Goal: Check status: Check status

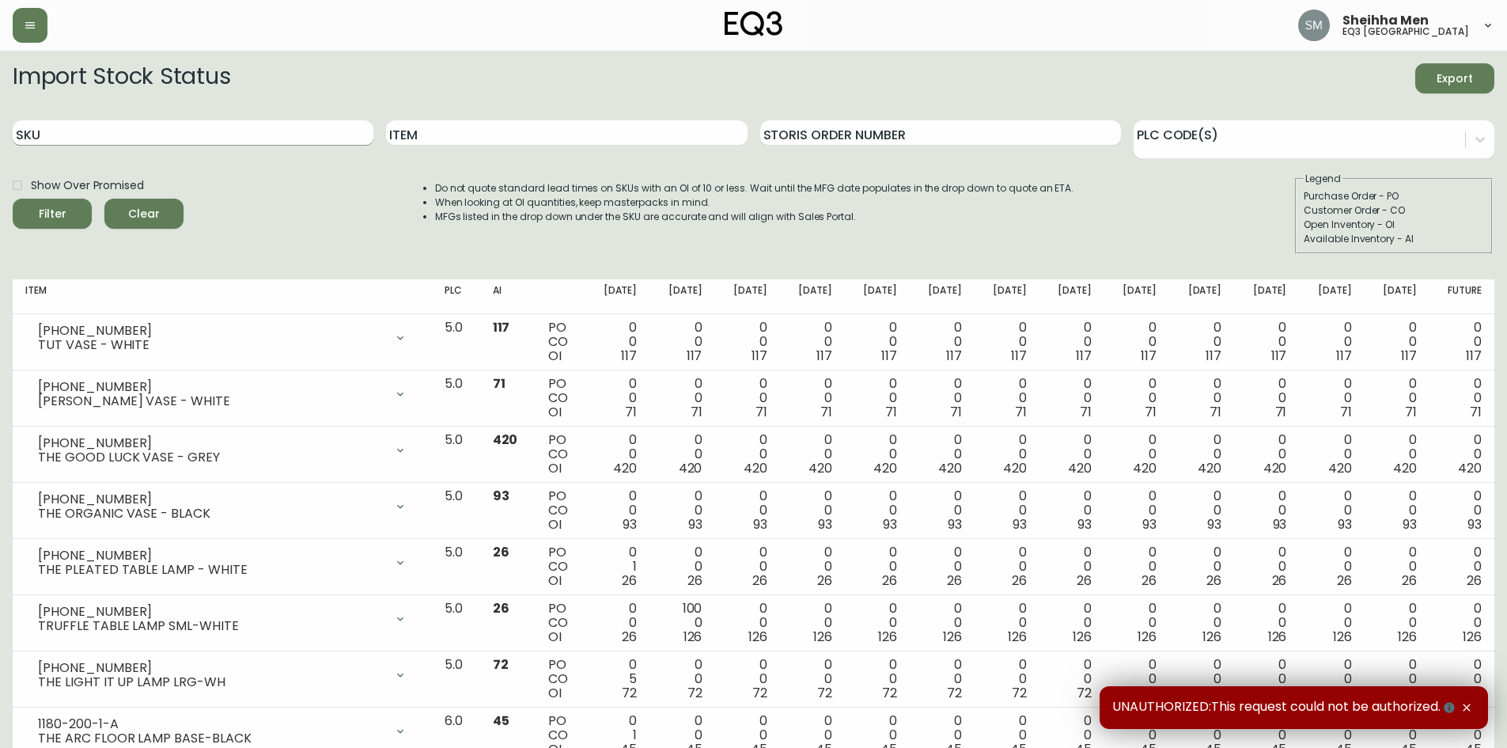
click at [135, 135] on input "SKU" at bounding box center [193, 132] width 361 height 25
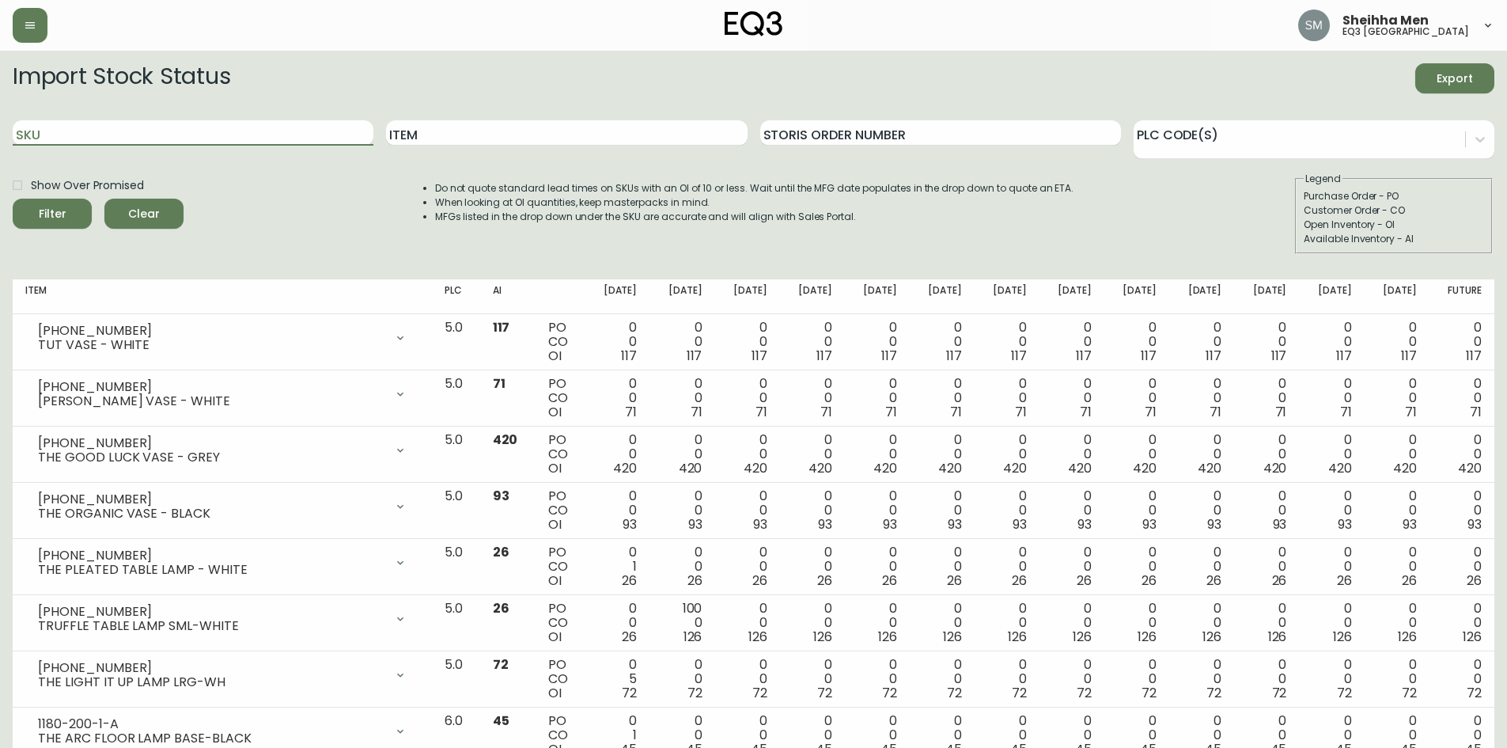
paste input "3020-373-4-C"
click at [69, 209] on span "Filter" at bounding box center [52, 214] width 54 height 20
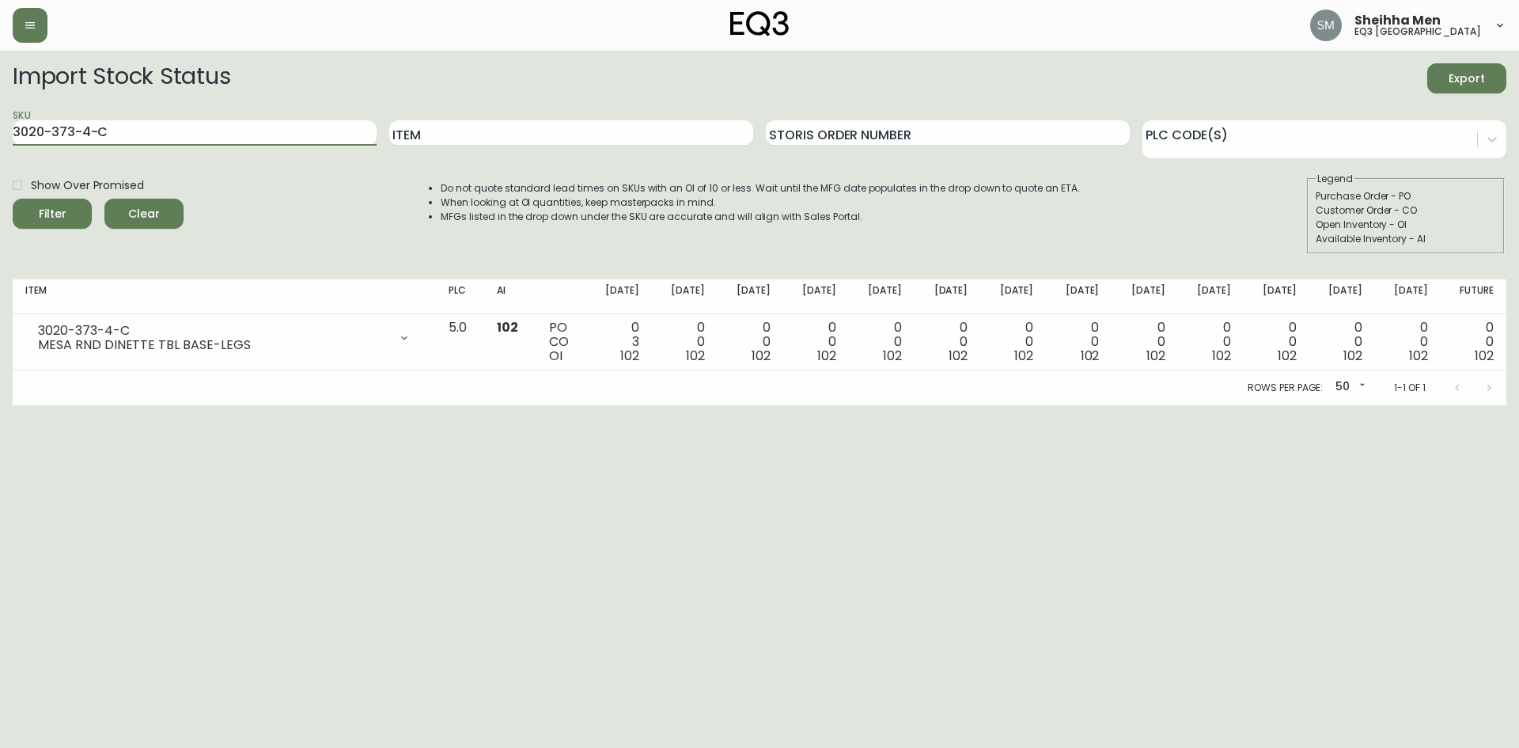
drag, startPoint x: 297, startPoint y: 122, endPoint x: 0, endPoint y: 139, distance: 298.0
click at [0, 139] on main "Import Stock Status Export SKU 3020-373-4-C Item Storis Order Number PLC Code(s…" at bounding box center [759, 228] width 1519 height 354
paste input "B"
click at [61, 214] on div "Filter" at bounding box center [53, 214] width 28 height 20
drag, startPoint x: 258, startPoint y: 143, endPoint x: 0, endPoint y: 120, distance: 259.0
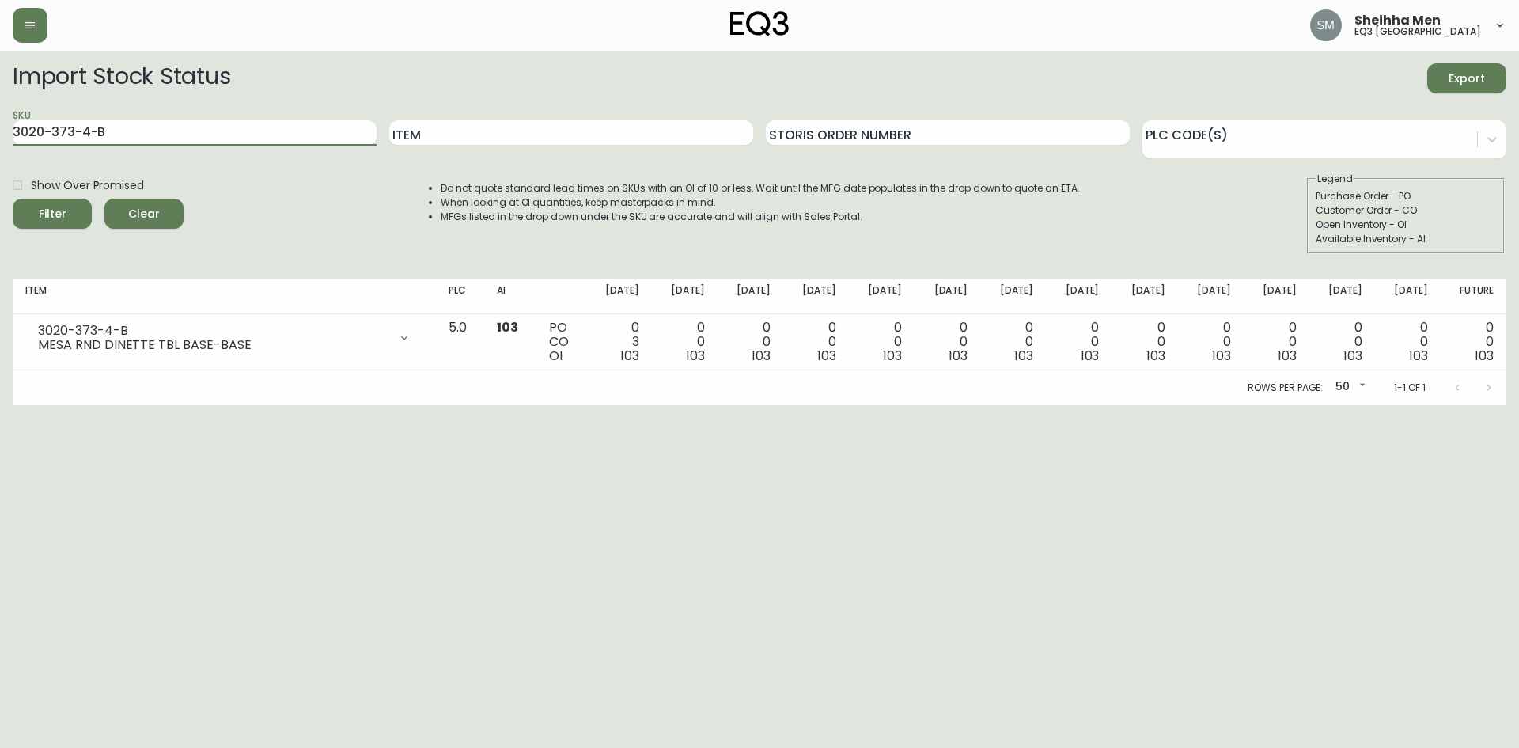
click at [0, 120] on main "Import Stock Status Export SKU 3020-373-4-B Item Storis Order Number PLC Code(s…" at bounding box center [759, 228] width 1519 height 354
paste input "4-14-A"
type input "3020-374-14-A"
click at [59, 218] on div "Filter" at bounding box center [53, 214] width 28 height 20
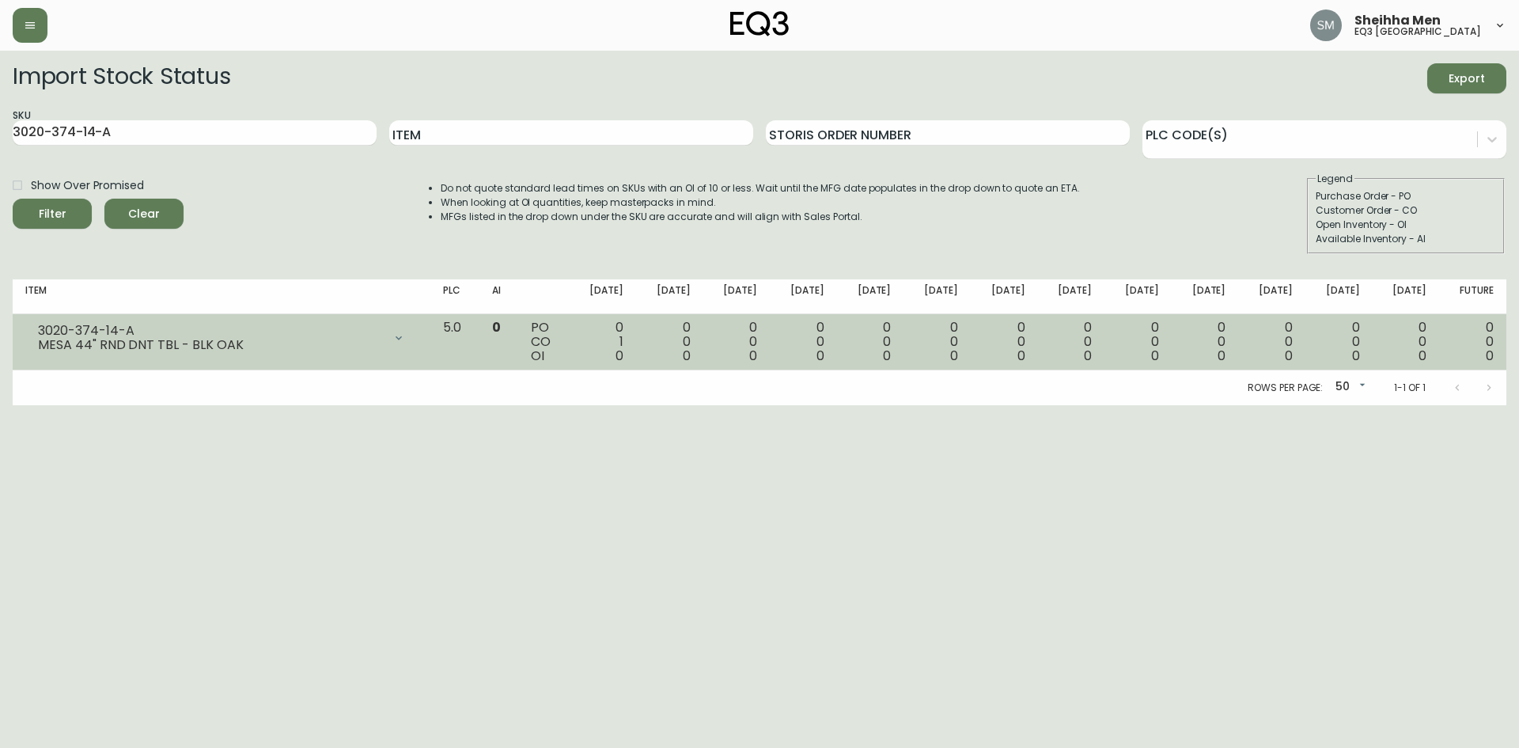
click at [623, 343] on div "0 1 0" at bounding box center [603, 341] width 42 height 43
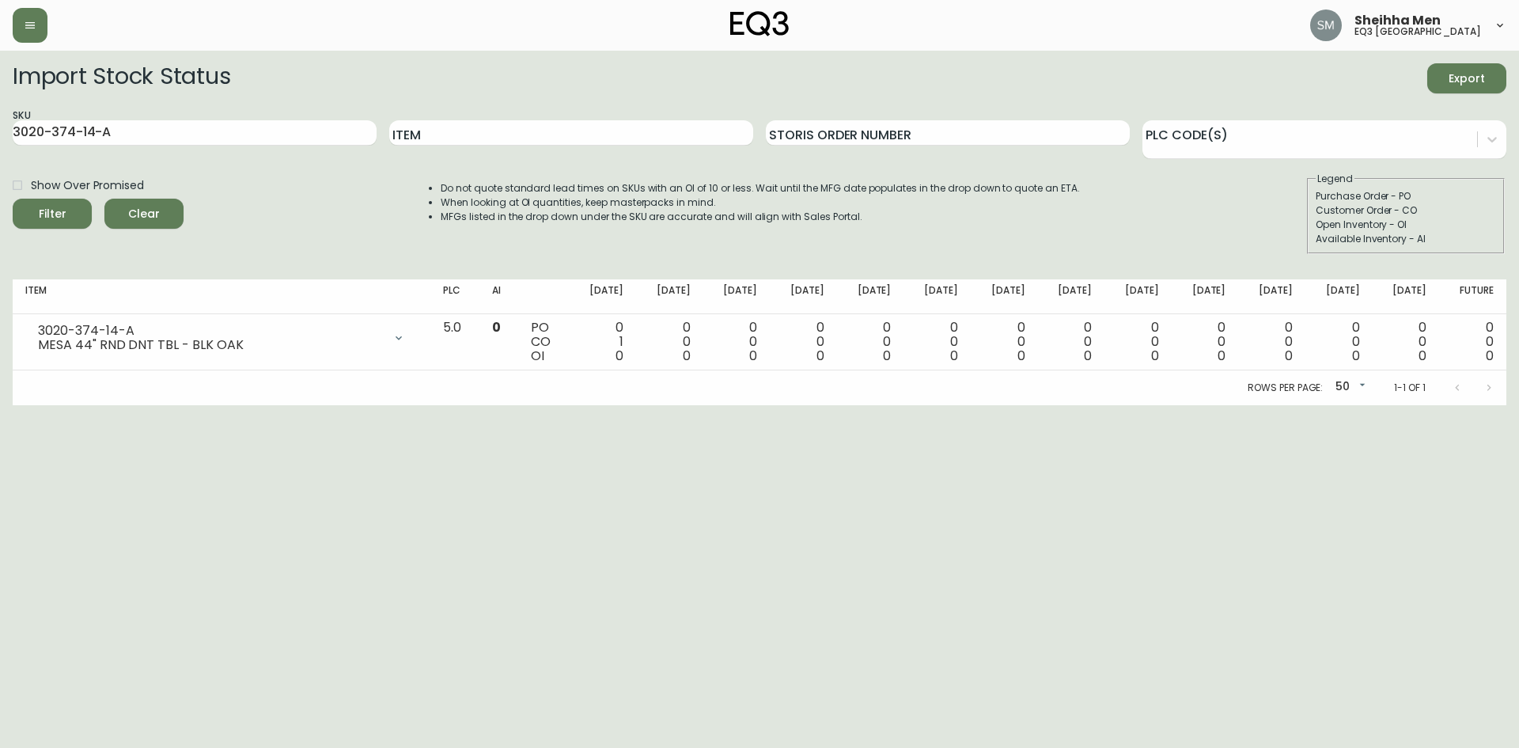
click at [71, 405] on html "Sheihha Men eq3 [GEOGRAPHIC_DATA] Import Stock Status Export SKU 3020-374-14-A …" at bounding box center [759, 202] width 1519 height 405
